Goal: Information Seeking & Learning: Learn about a topic

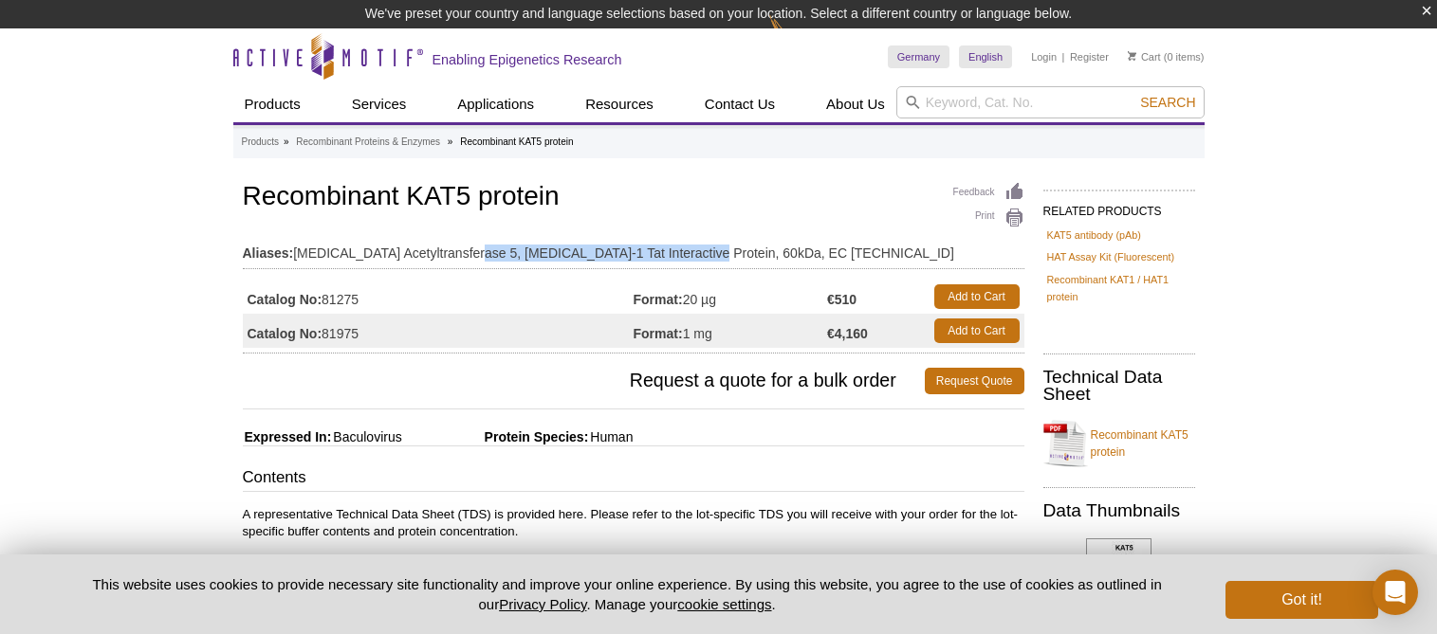
click at [694, 256] on td "Aliases: [MEDICAL_DATA] Acetyltransferase 5, [MEDICAL_DATA]-1 Tat Interactive P…" at bounding box center [633, 248] width 781 height 30
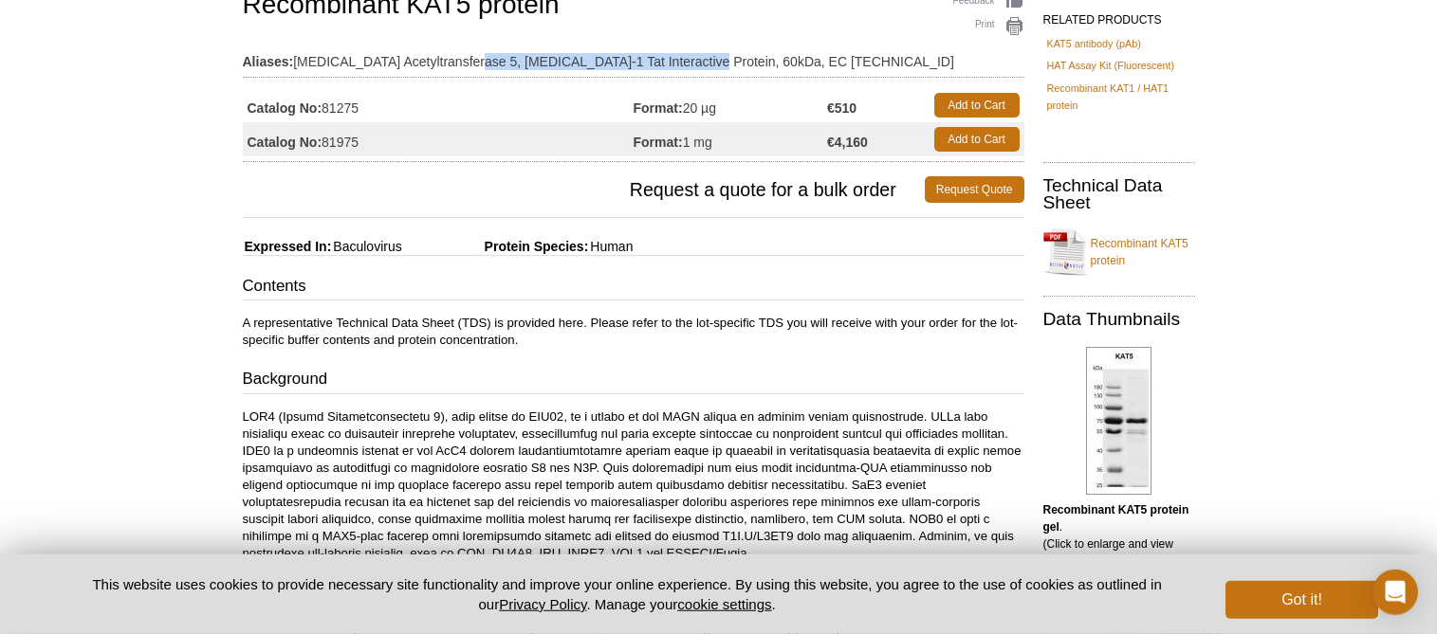
scroll to position [284, 0]
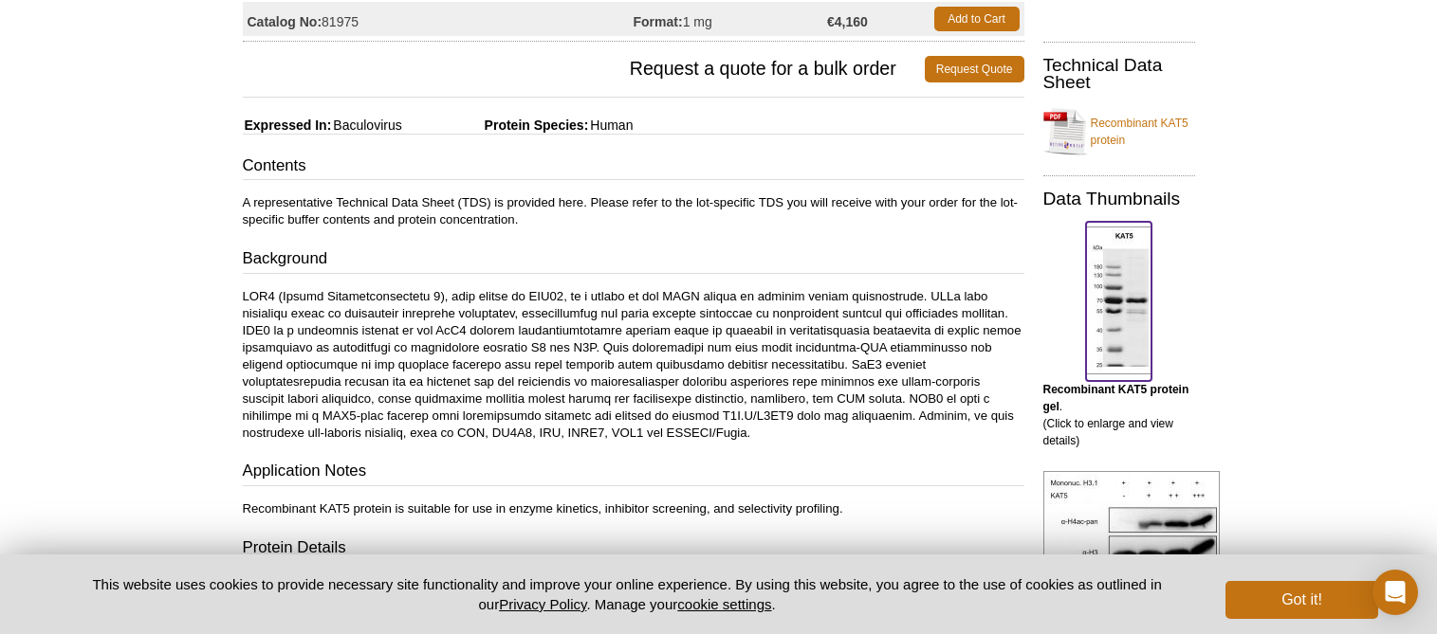
click at [1133, 304] on img at bounding box center [1118, 301] width 65 height 148
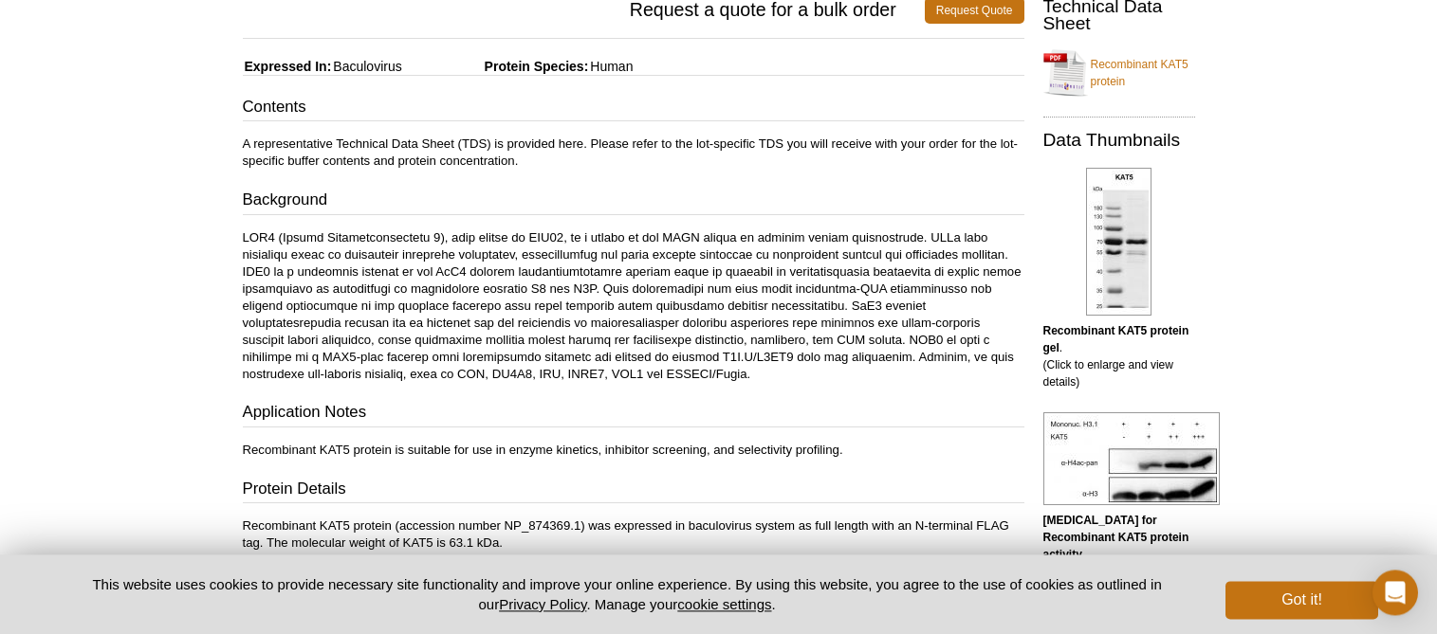
scroll to position [380, 0]
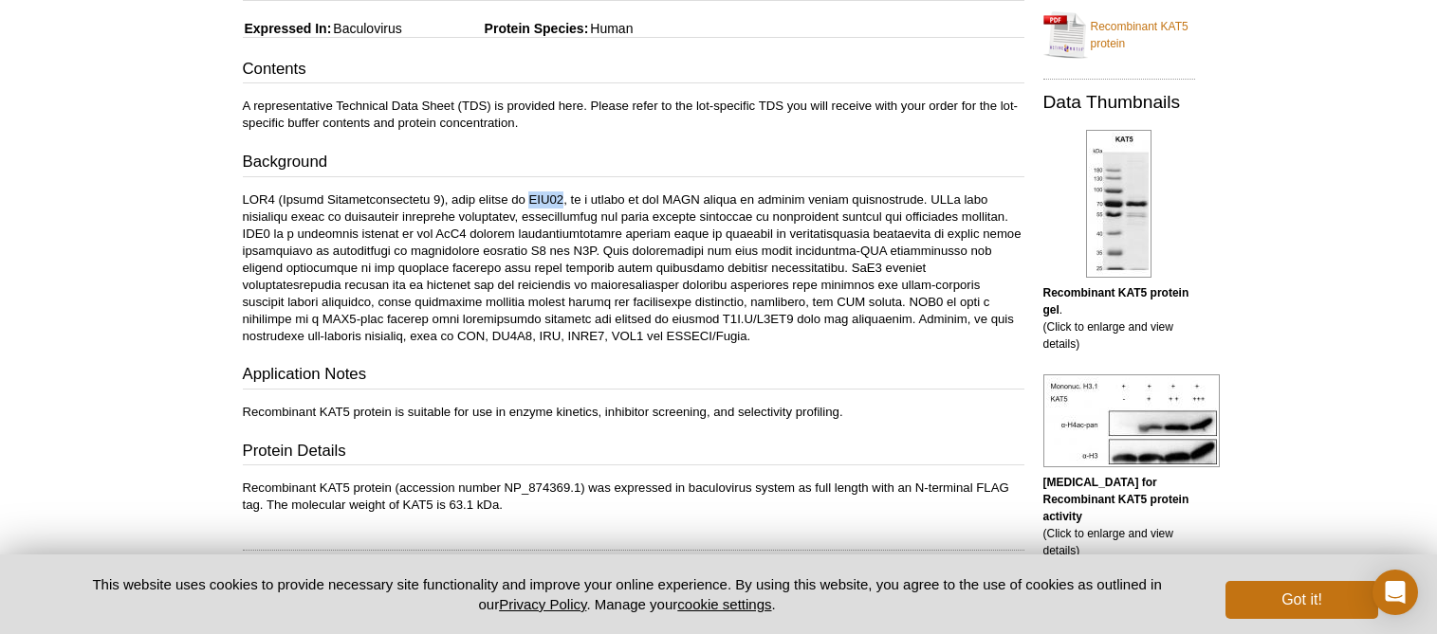
drag, startPoint x: 517, startPoint y: 193, endPoint x: 548, endPoint y: 198, distance: 31.7
click at [548, 198] on p at bounding box center [633, 269] width 781 height 154
drag, startPoint x: 367, startPoint y: 232, endPoint x: 600, endPoint y: 231, distance: 233.3
click at [600, 231] on p at bounding box center [633, 269] width 781 height 154
click at [410, 235] on p at bounding box center [633, 269] width 781 height 154
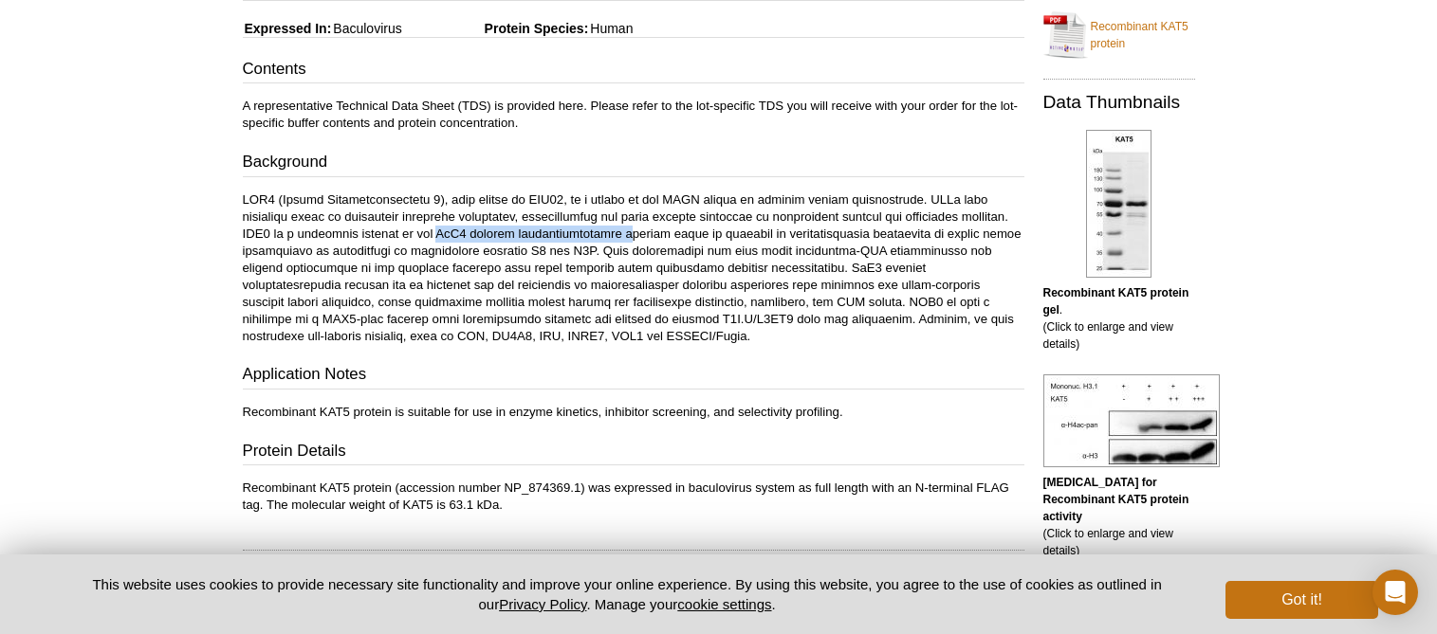
drag, startPoint x: 369, startPoint y: 231, endPoint x: 554, endPoint y: 229, distance: 184.9
click at [554, 229] on p at bounding box center [633, 269] width 781 height 154
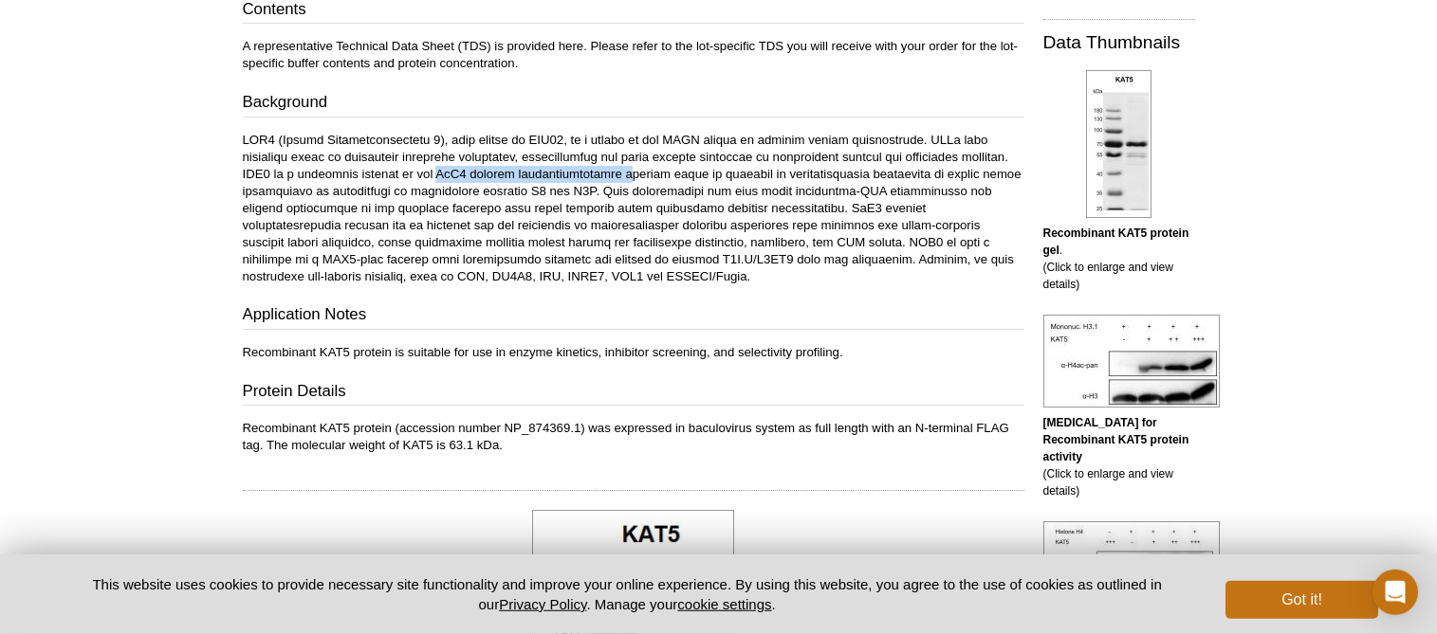
scroll to position [477, 0]
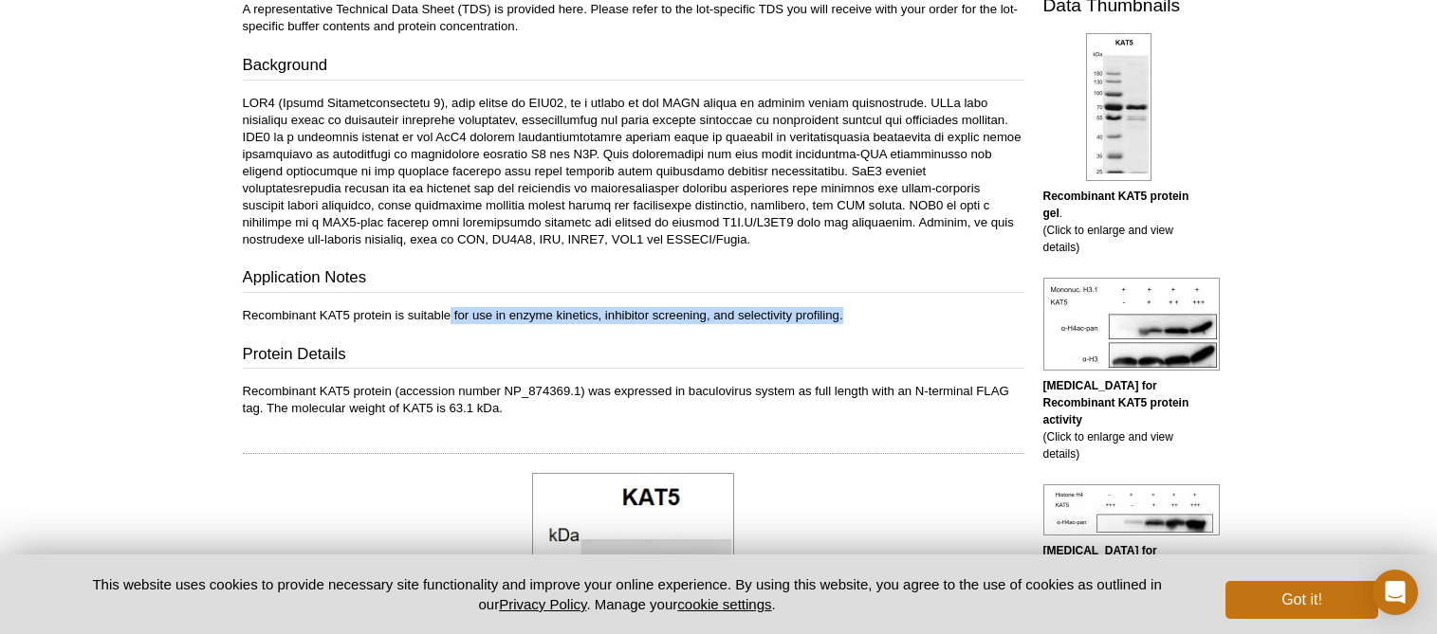
drag, startPoint x: 448, startPoint y: 314, endPoint x: 857, endPoint y: 316, distance: 409.7
click at [857, 316] on p "Recombinant KAT5 protein is suitable for use in enzyme kinetics, inhibitor scre…" at bounding box center [633, 315] width 781 height 17
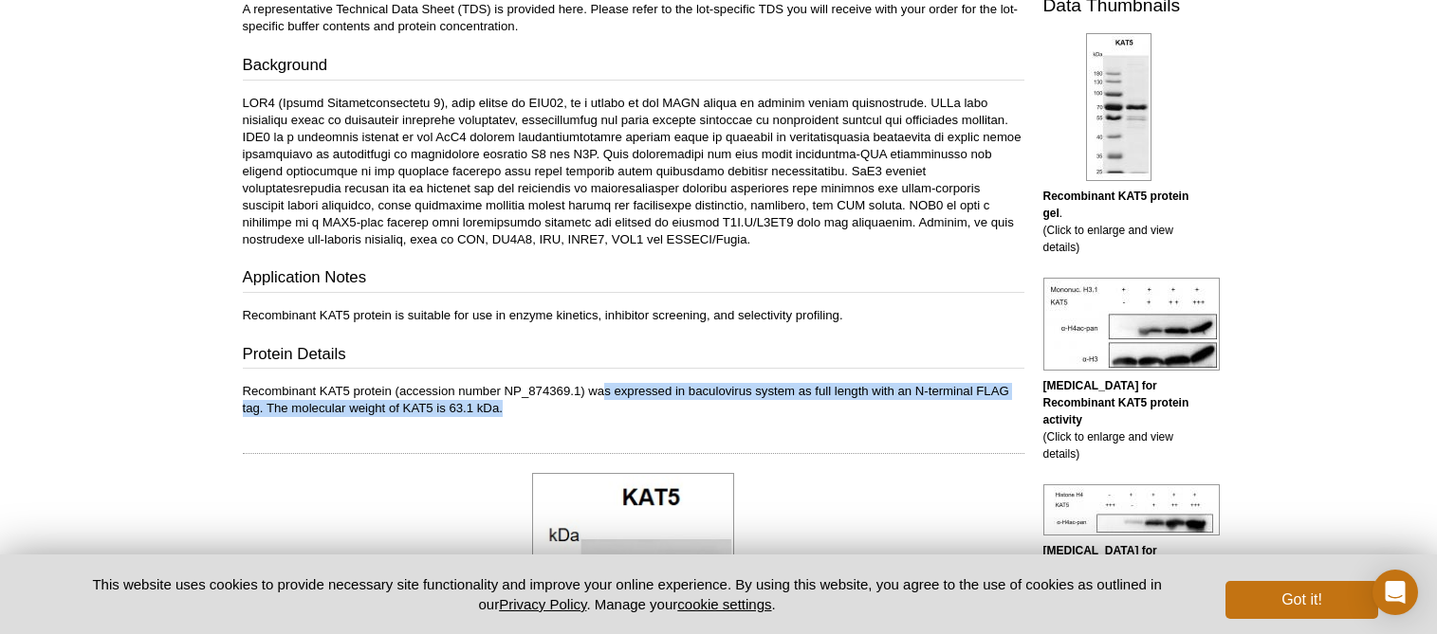
drag, startPoint x: 601, startPoint y: 390, endPoint x: 525, endPoint y: 405, distance: 77.4
click at [525, 405] on p "Recombinant KAT5 protein (accession number NP_874369.1) was expressed in baculo…" at bounding box center [633, 400] width 781 height 34
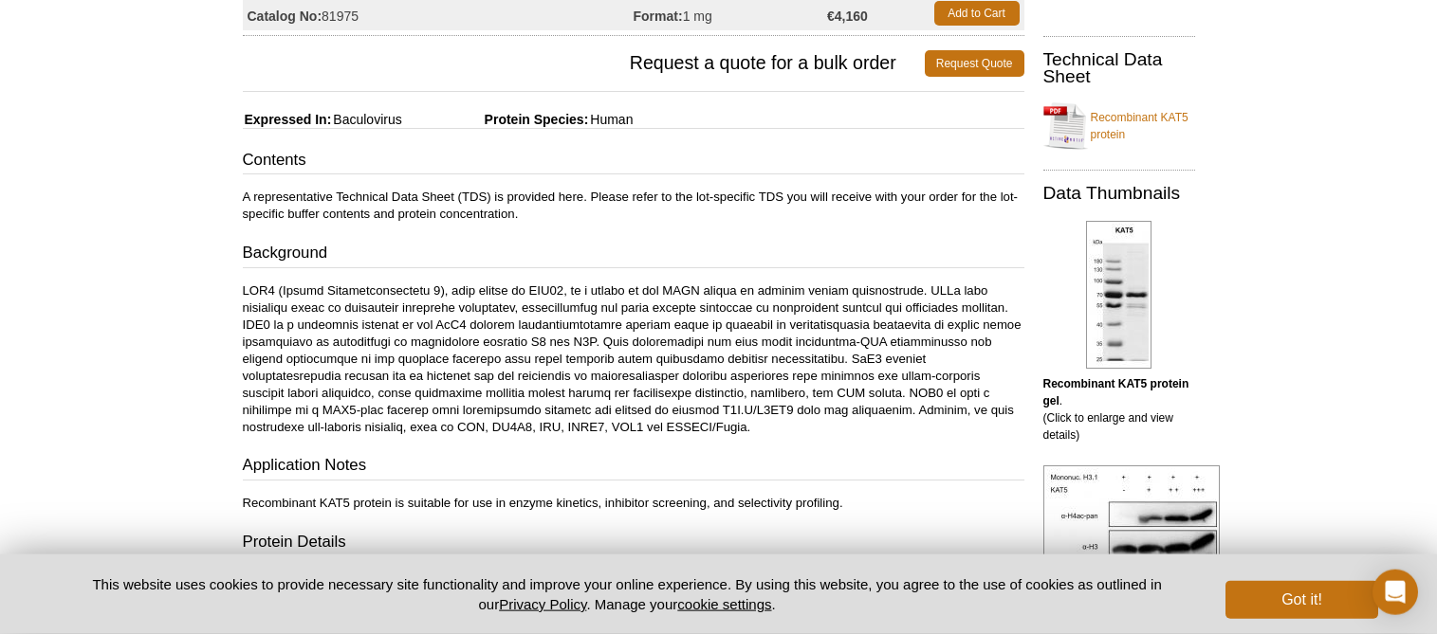
scroll to position [284, 0]
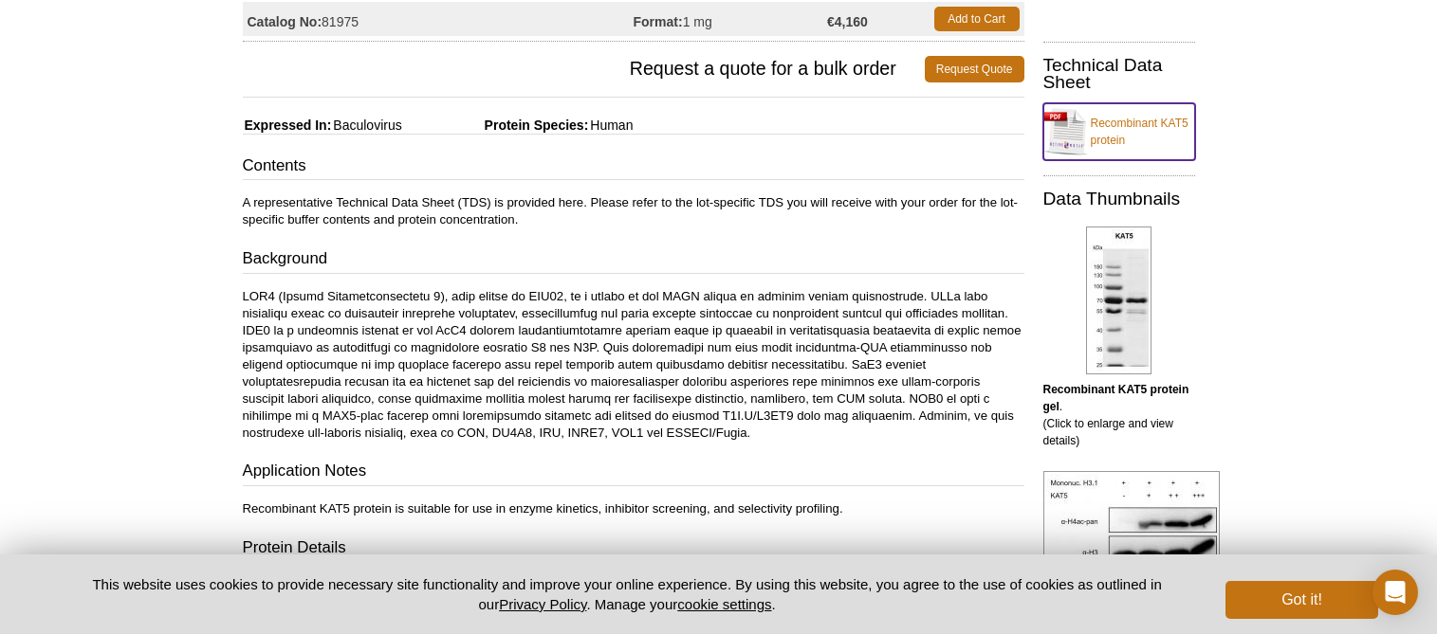
click at [1064, 133] on link "Recombinant KAT5 protein" at bounding box center [1119, 131] width 152 height 57
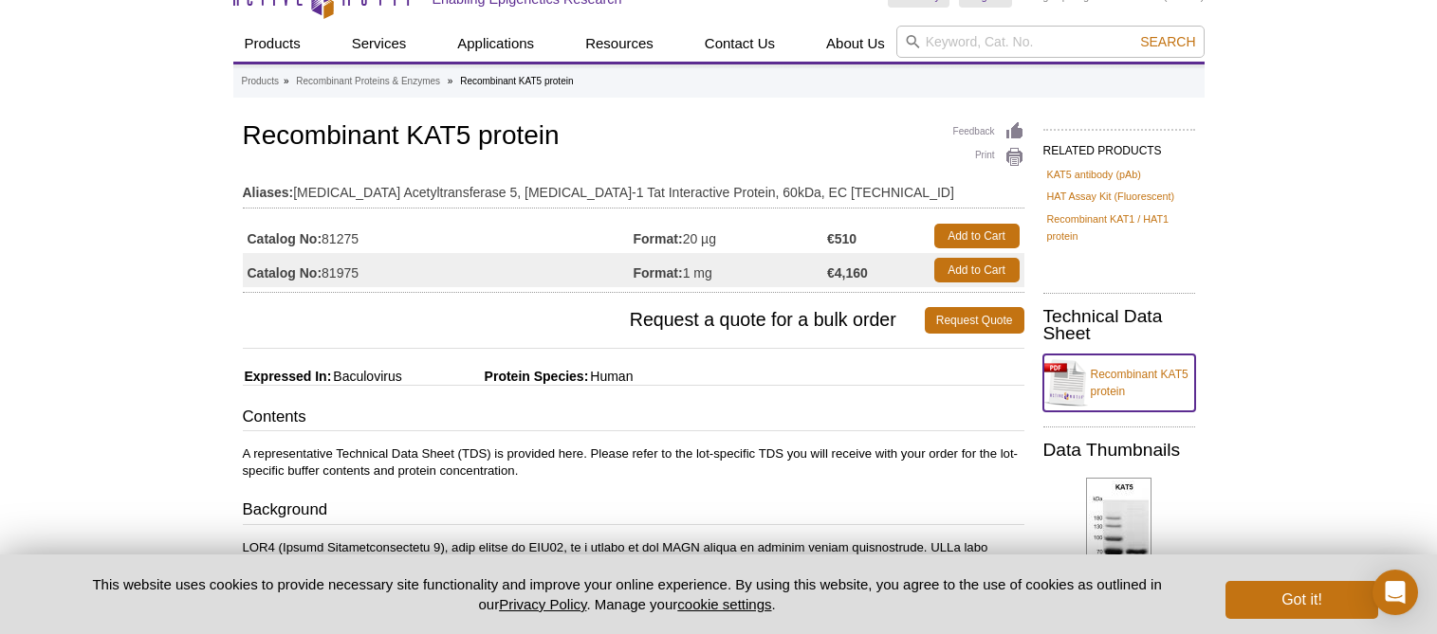
scroll to position [0, 0]
